Goal: Obtain resource: Download file/media

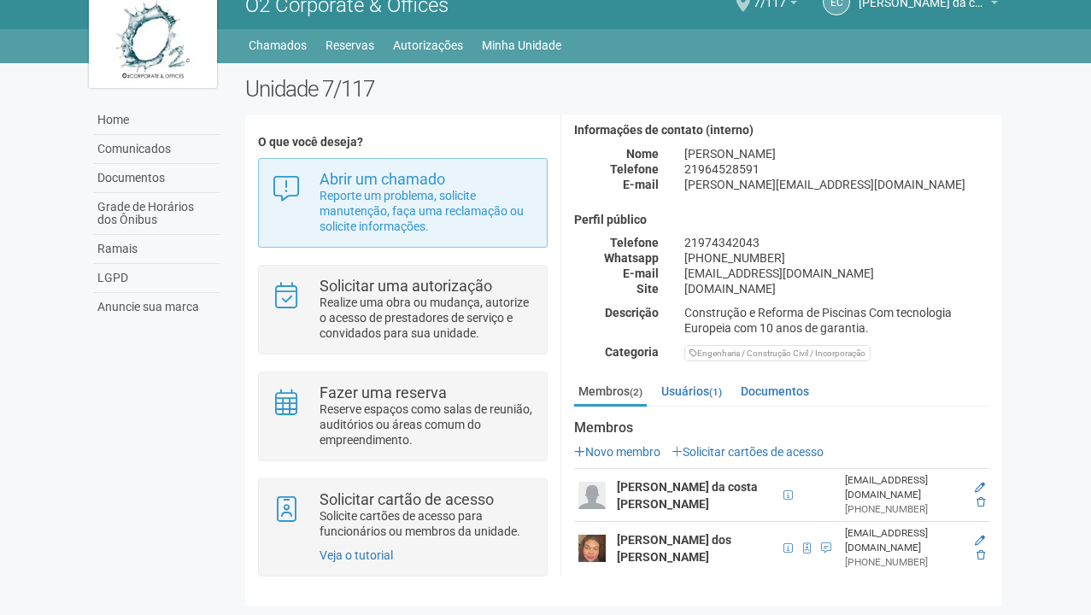
scroll to position [22, 0]
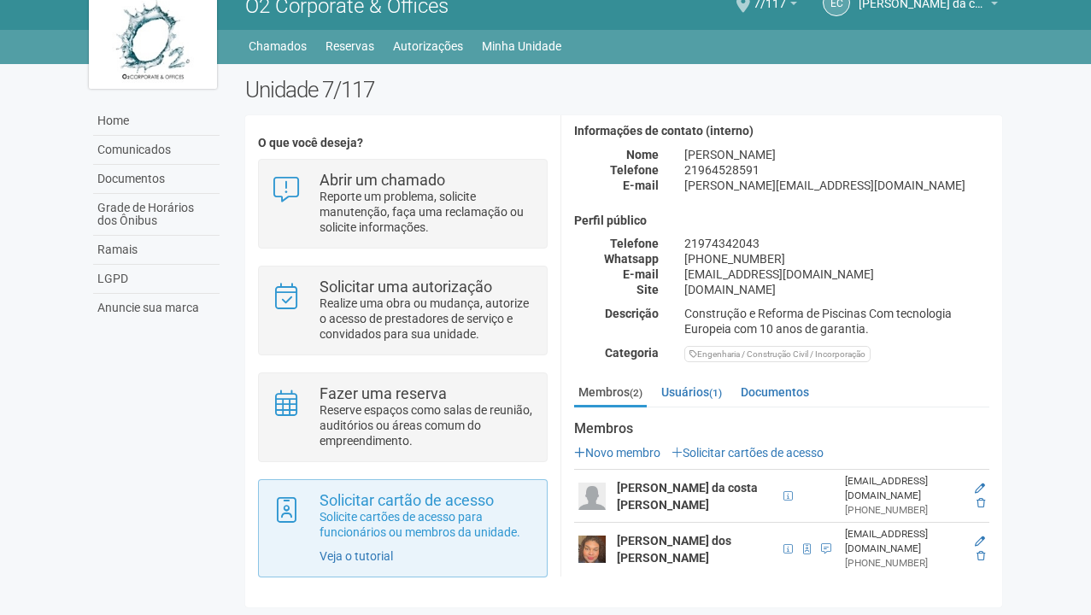
click at [398, 522] on p "Solicite cartões de acesso para funcionários ou membros da unidade." at bounding box center [427, 524] width 215 height 31
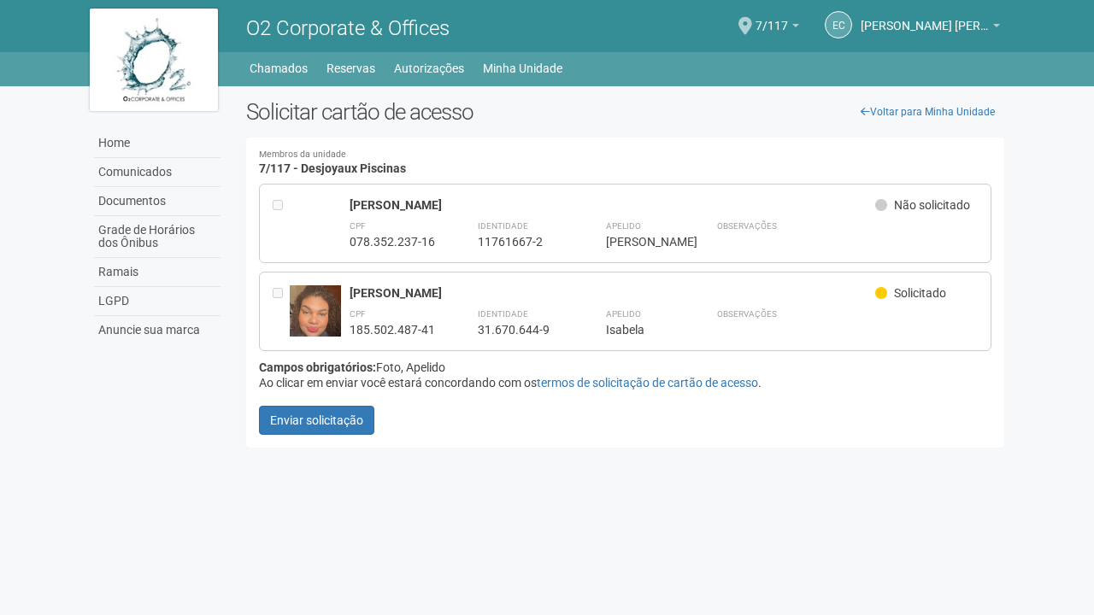
click at [474, 327] on div "CPF 185.502.487-41 Identidade 31.670.644-9 Apelido ******* Isabela Observações" at bounding box center [664, 321] width 628 height 32
click at [437, 212] on div "Angela Labarba de sousa da costa silva Não solicitado" at bounding box center [664, 207] width 628 height 20
click at [892, 203] on div "Não solicitado" at bounding box center [926, 207] width 103 height 20
click at [879, 204] on icon at bounding box center [881, 205] width 12 height 12
click at [153, 238] on link "Grade de Horários dos Ônibus" at bounding box center [157, 237] width 126 height 42
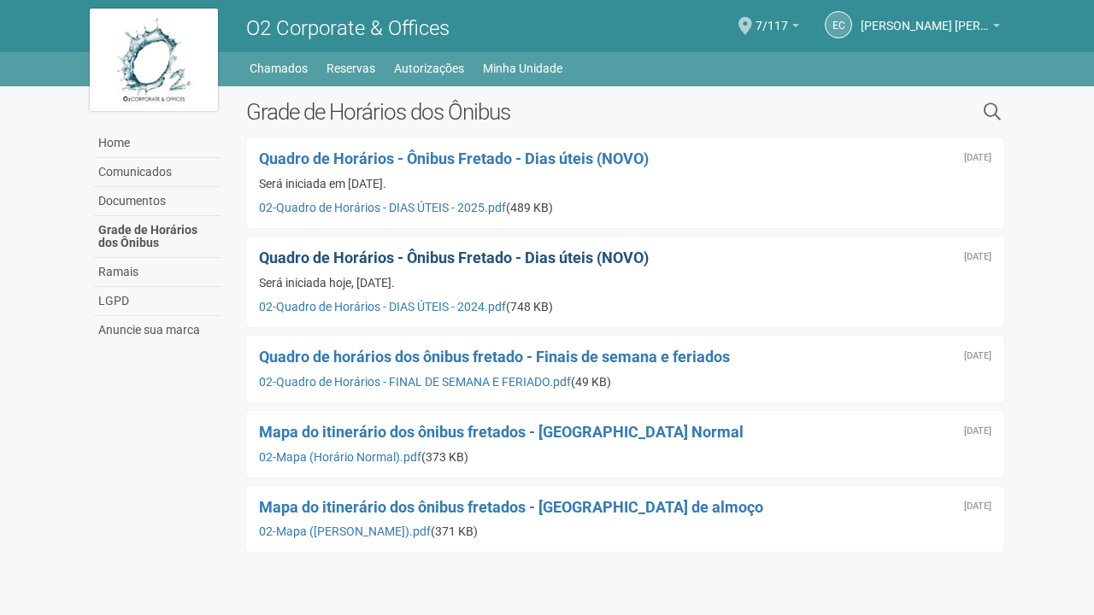
click at [434, 262] on span "Quadro de Horários - Ônibus Fretado - Dias úteis (NOVO)" at bounding box center [454, 258] width 390 height 18
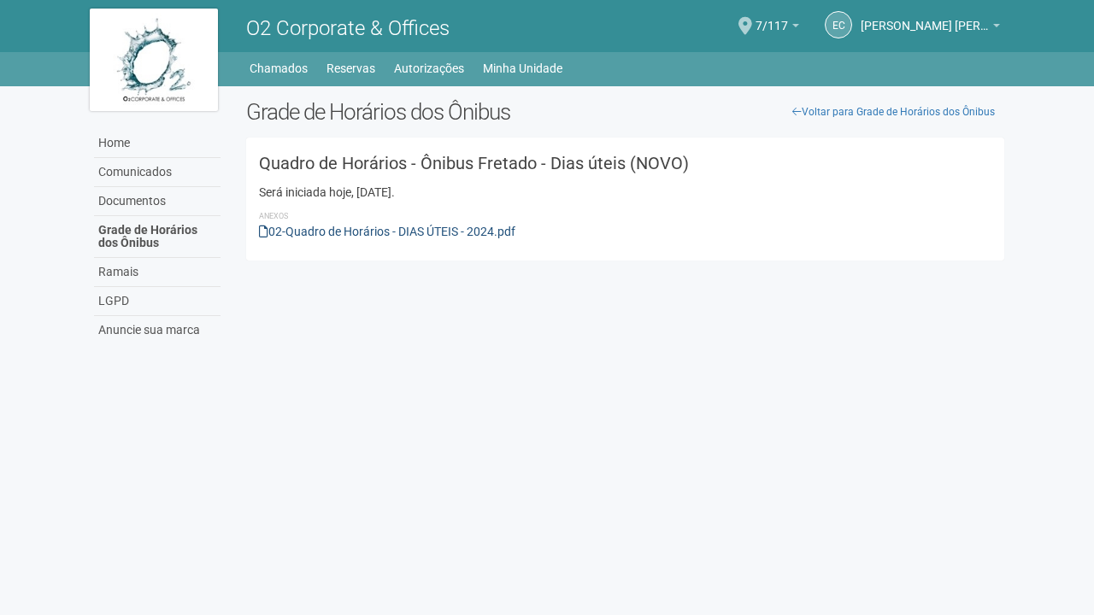
click at [408, 234] on link "02-Quadro de Horários - DIAS ÚTEIS - 2024.pdf" at bounding box center [387, 232] width 256 height 14
